Goal: Navigation & Orientation: Understand site structure

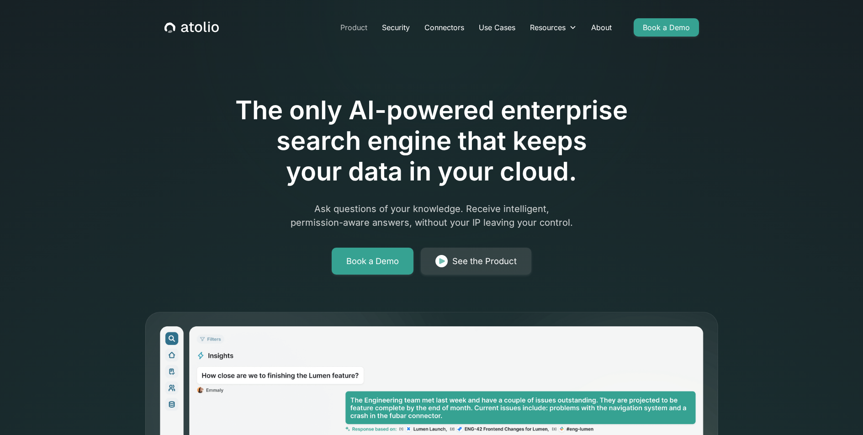
click at [356, 26] on link "Product" at bounding box center [354, 27] width 42 height 18
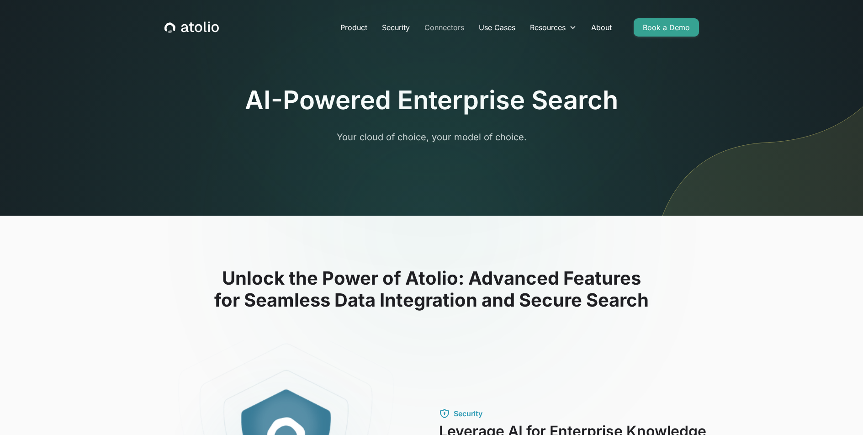
click at [442, 29] on link "Connectors" at bounding box center [444, 27] width 54 height 18
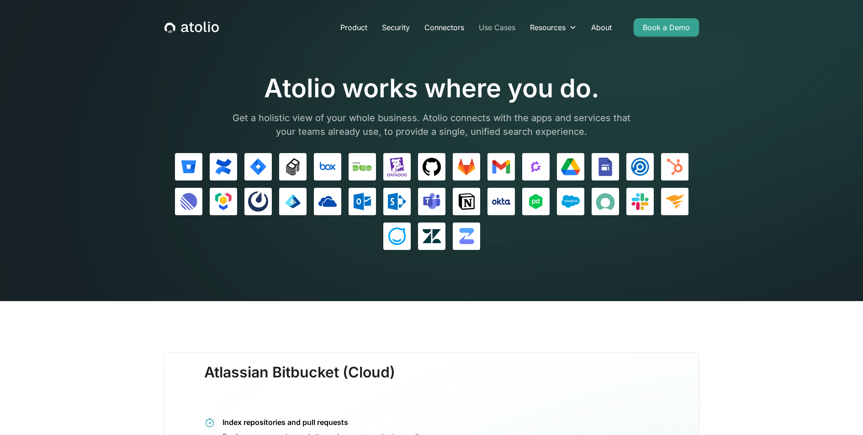
click at [490, 25] on link "Use Cases" at bounding box center [497, 27] width 51 height 18
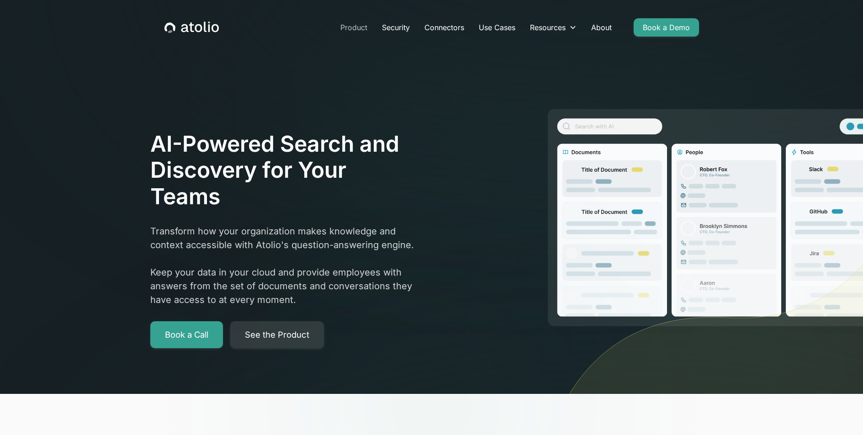
click at [362, 26] on link "Product" at bounding box center [354, 27] width 42 height 18
